Goal: Task Accomplishment & Management: Use online tool/utility

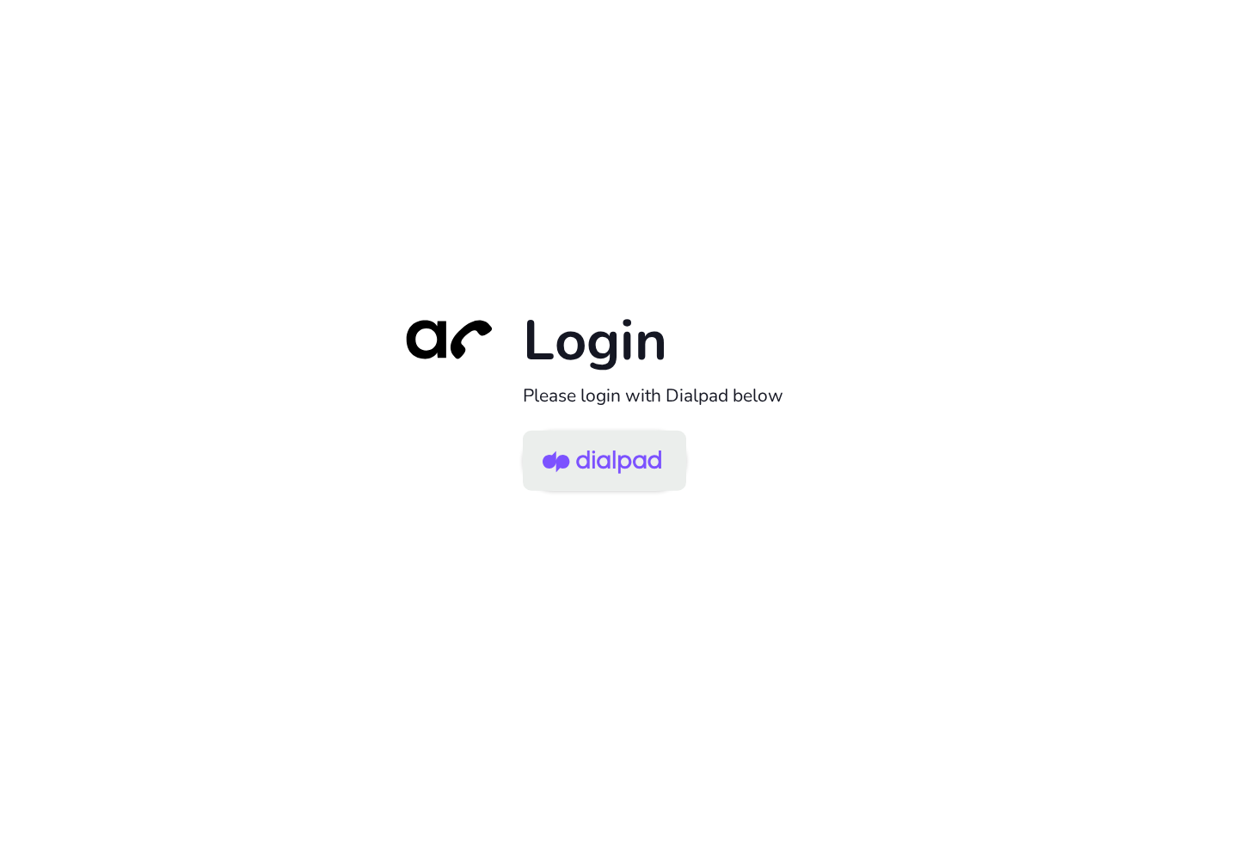
click at [559, 486] on img at bounding box center [602, 462] width 119 height 56
click at [569, 452] on img at bounding box center [602, 462] width 119 height 56
